Goal: Check status: Check status

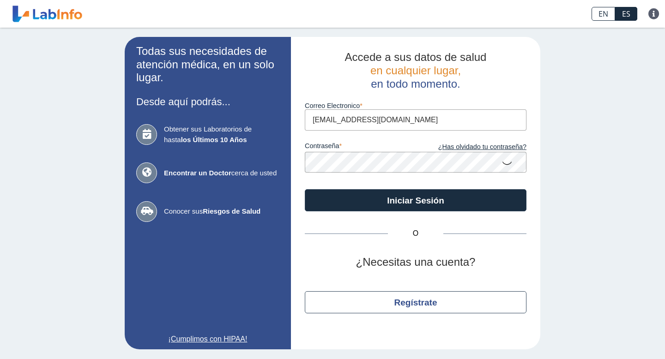
click at [400, 200] on button "Iniciar Sesión" at bounding box center [416, 200] width 222 height 22
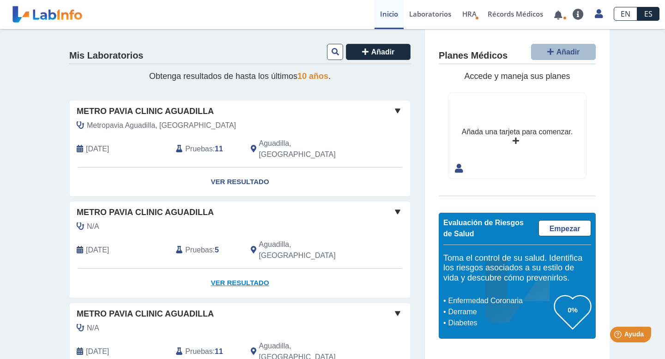
click at [258, 269] on link "Ver Resultado" at bounding box center [240, 283] width 340 height 29
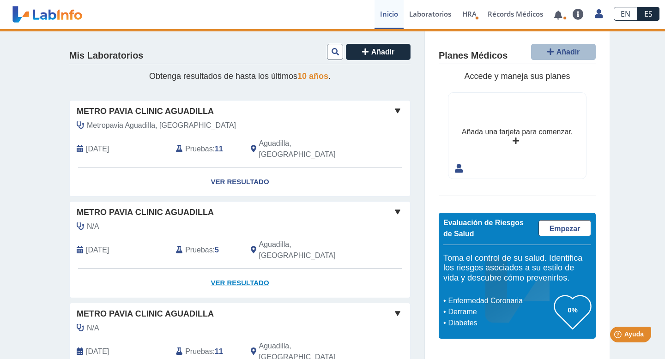
click at [258, 269] on link "Ver Resultado" at bounding box center [240, 283] width 340 height 29
click at [236, 269] on link "Ver Resultado" at bounding box center [240, 283] width 340 height 29
click at [302, 221] on div "N/A" at bounding box center [219, 226] width 298 height 11
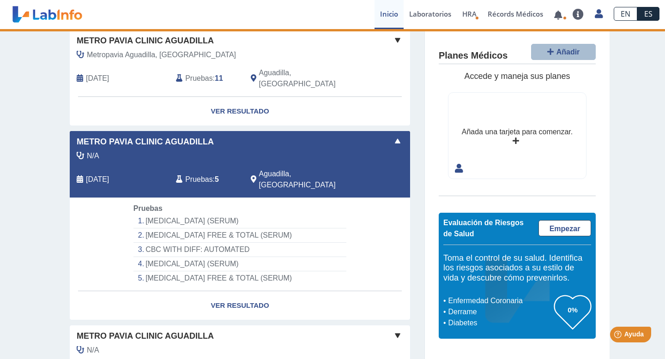
scroll to position [79, 0]
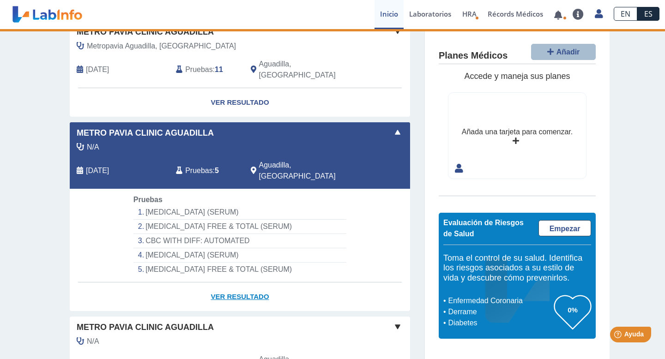
click at [261, 282] on link "Ver Resultado" at bounding box center [240, 296] width 340 height 29
click at [269, 205] on li "[MEDICAL_DATA] (SERUM)" at bounding box center [239, 212] width 213 height 14
click at [214, 160] on div "Pruebas : 5" at bounding box center [206, 171] width 74 height 22
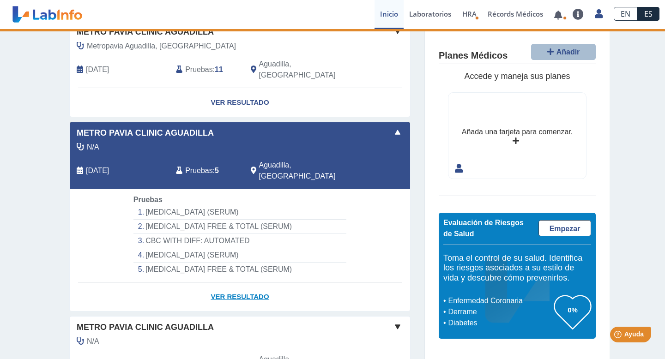
click at [246, 282] on link "Ver Resultado" at bounding box center [240, 296] width 340 height 29
click at [220, 282] on link "Ver Resultado" at bounding box center [240, 296] width 340 height 29
click at [222, 282] on link "Ver Resultado" at bounding box center [240, 296] width 340 height 29
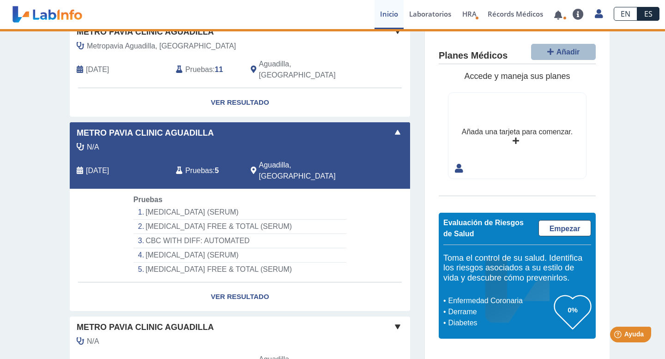
click at [348, 142] on div "N/A" at bounding box center [219, 147] width 298 height 11
click at [179, 142] on div "N/A" at bounding box center [219, 147] width 298 height 11
click at [201, 165] on span "Pruebas" at bounding box center [198, 170] width 27 height 11
click at [210, 146] on div "N/A Oct 23, 2024 Pruebas : 5 Aguadilla, PR" at bounding box center [219, 165] width 312 height 47
click at [250, 282] on link "Ver Resultado" at bounding box center [240, 296] width 340 height 29
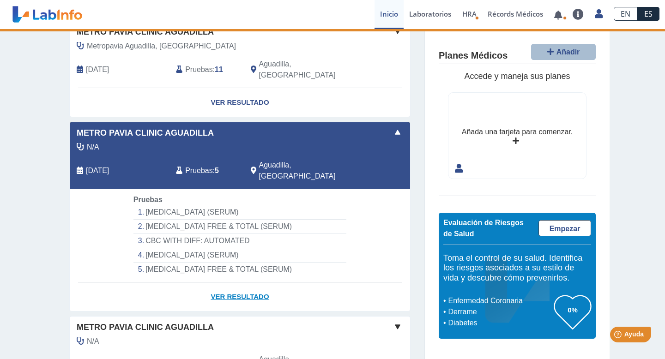
click at [257, 282] on link "Ver Resultado" at bounding box center [240, 296] width 340 height 29
click at [320, 234] on li "CBC WITH DIFF: AUTOMATED" at bounding box center [239, 241] width 213 height 14
click at [213, 160] on div "Pruebas : 5" at bounding box center [206, 171] width 74 height 22
click at [226, 248] on li "ESTRADIOL (SERUM)" at bounding box center [239, 255] width 213 height 14
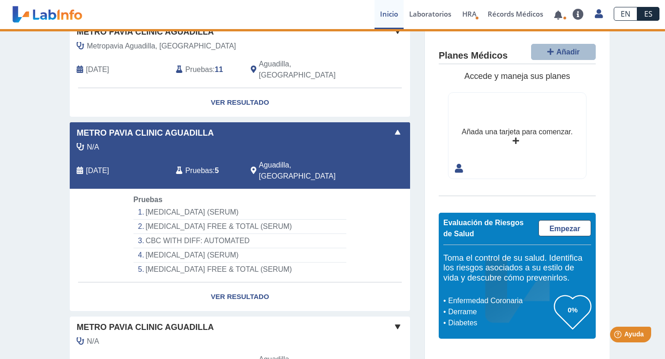
click at [222, 234] on li "CBC WITH DIFF: AUTOMATED" at bounding box center [239, 241] width 213 height 14
click at [228, 282] on link "Ver Resultado" at bounding box center [240, 296] width 340 height 29
click at [310, 170] on app-lab-card "Metro Pavia Clinic Aguadilla N/A Oct 23, 2024 Pruebas : 5 Aguadilla, PR Yo Yo P…" at bounding box center [239, 217] width 341 height 190
click at [345, 142] on div "N/A Oct 23, 2024 Pruebas : 5 Aguadilla, PR" at bounding box center [219, 165] width 312 height 47
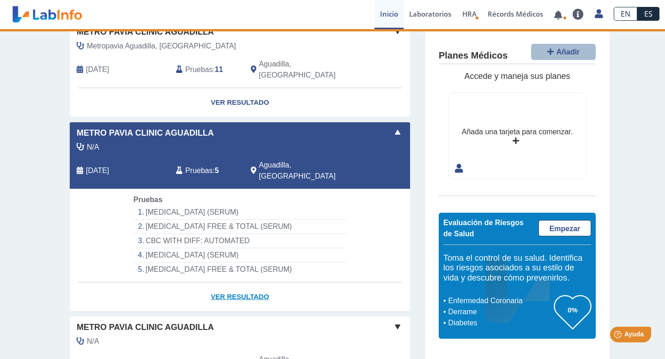
click at [239, 282] on link "Ver Resultado" at bounding box center [240, 296] width 340 height 29
click at [202, 165] on span "Pruebas" at bounding box center [198, 170] width 27 height 11
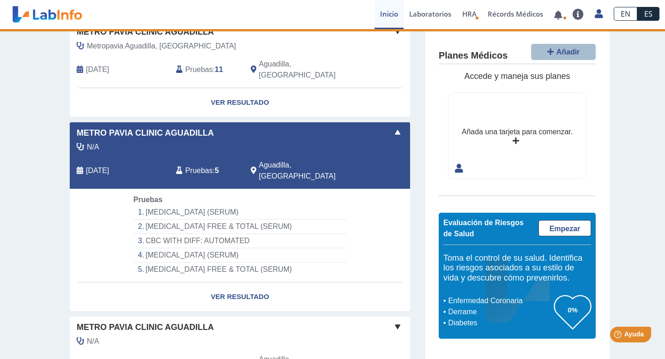
click at [202, 165] on span "Pruebas" at bounding box center [198, 170] width 27 height 11
select select "**********"
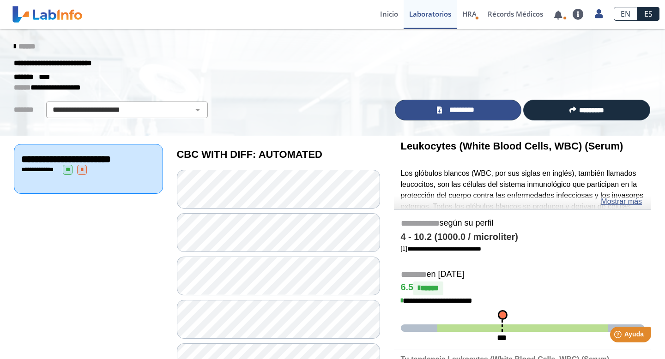
click at [448, 110] on span "*********" at bounding box center [461, 110] width 34 height 11
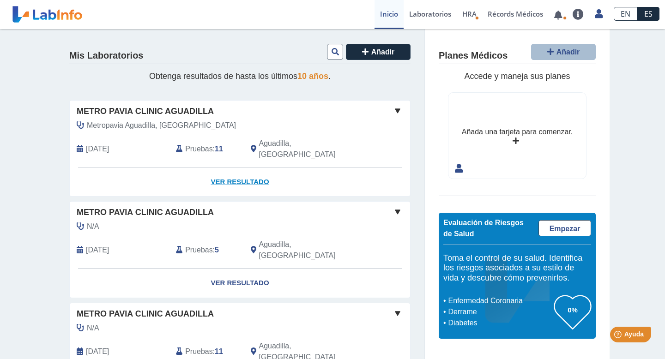
click at [248, 170] on link "Ver Resultado" at bounding box center [240, 182] width 340 height 29
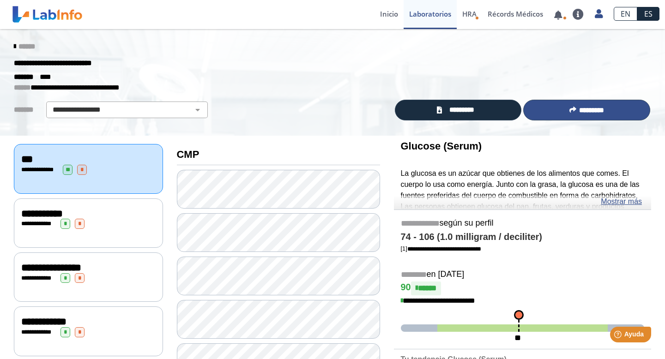
click at [579, 112] on span "*********" at bounding box center [591, 110] width 25 height 7
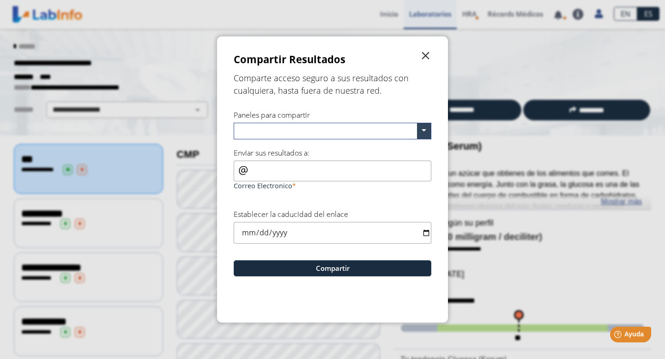
click at [427, 52] on span "" at bounding box center [425, 55] width 11 height 11
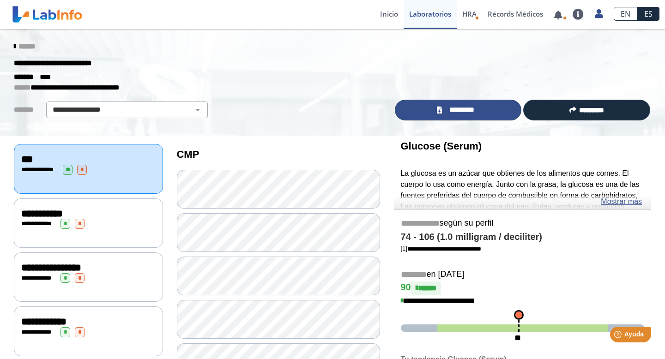
click at [451, 115] on link "*********" at bounding box center [458, 110] width 127 height 21
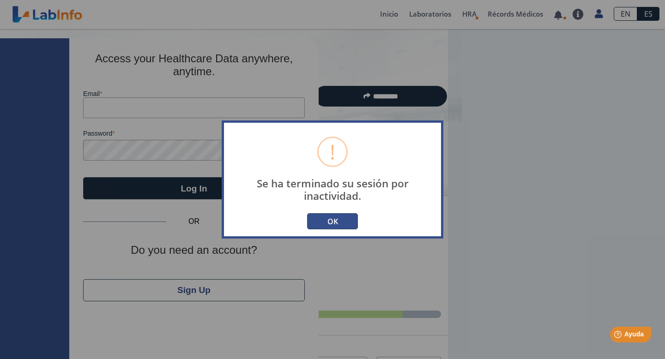
type input "[EMAIL_ADDRESS][DOMAIN_NAME]"
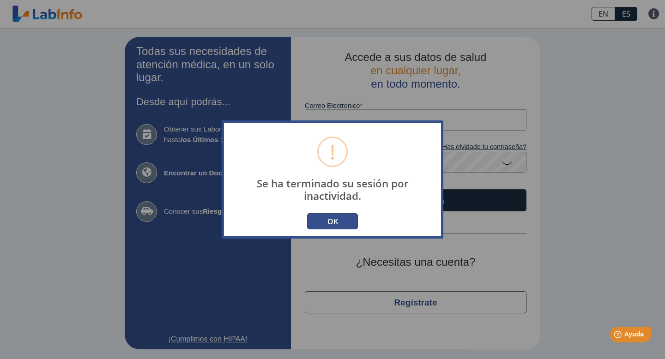
click at [321, 226] on button "OK" at bounding box center [332, 221] width 51 height 16
